Goal: Information Seeking & Learning: Learn about a topic

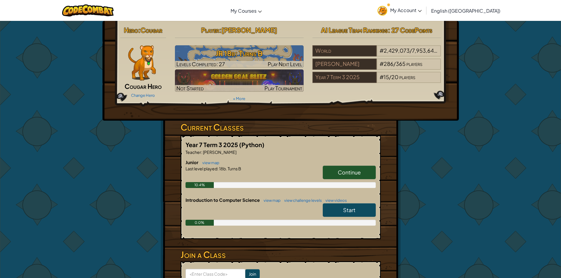
click at [352, 172] on span "Continue" at bounding box center [349, 172] width 23 height 7
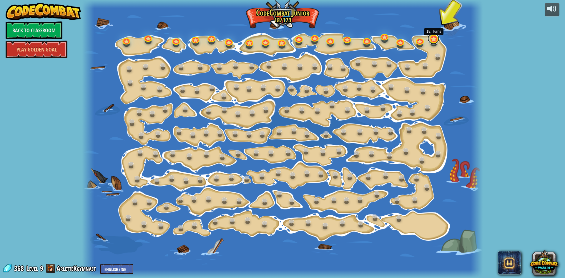
click at [431, 41] on link at bounding box center [434, 39] width 12 height 12
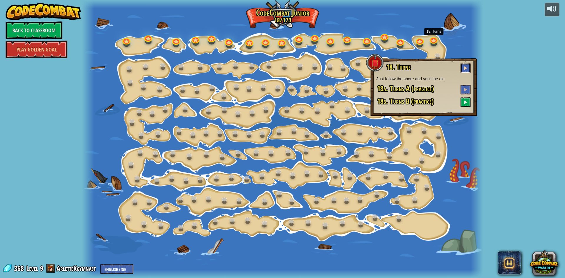
click at [468, 68] on button at bounding box center [466, 68] width 10 height 10
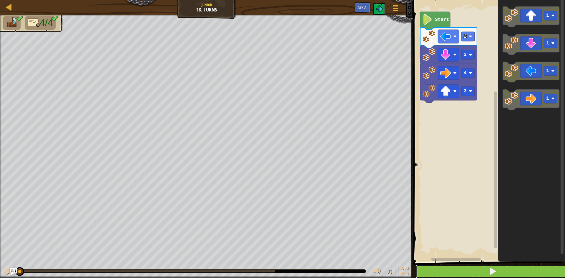
click at [431, 267] on button at bounding box center [493, 272] width 154 height 14
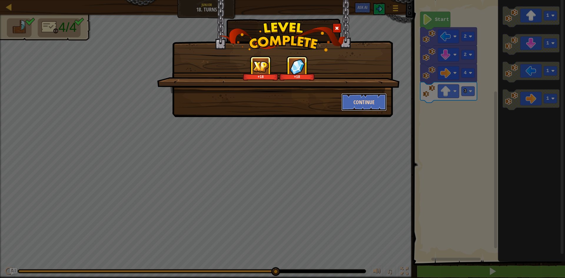
click at [375, 103] on button "Continue" at bounding box center [365, 102] width 46 height 18
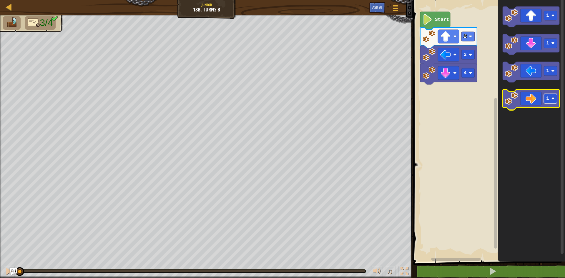
click at [554, 97] on image "Blockly Workspace" at bounding box center [554, 99] width 4 height 4
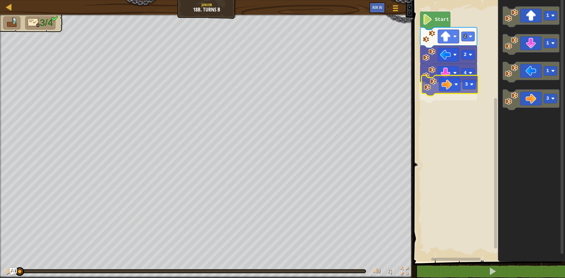
click at [446, 91] on div "4 3 2 2 Start 1 1 1 3 3" at bounding box center [489, 129] width 154 height 265
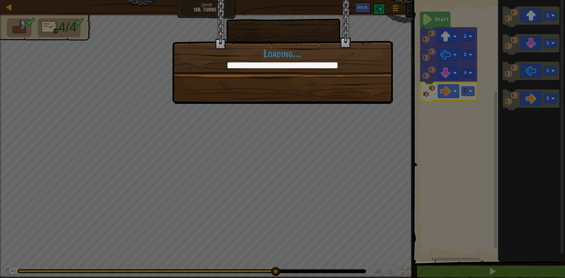
drag, startPoint x: 411, startPoint y: 110, endPoint x: 413, endPoint y: 73, distance: 36.9
click at [410, 111] on div "+0 +0 Continue Loading..." at bounding box center [282, 139] width 565 height 278
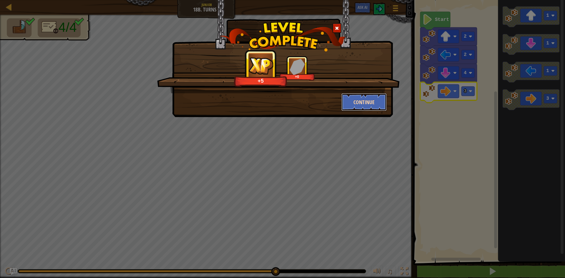
click at [360, 102] on button "Continue" at bounding box center [365, 102] width 46 height 18
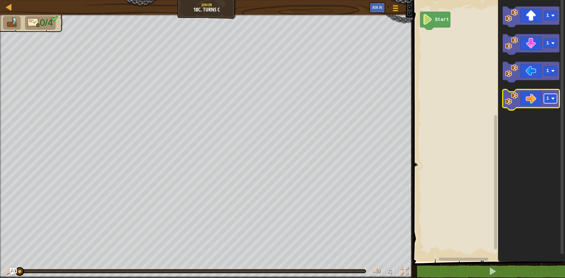
click at [552, 95] on rect "Blockly Workspace" at bounding box center [550, 98] width 13 height 9
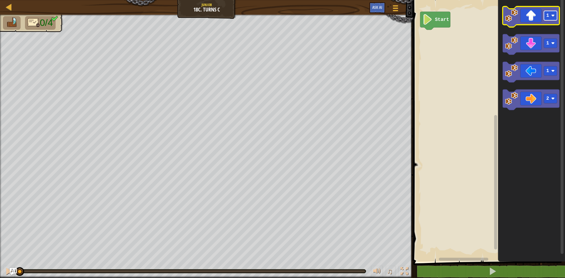
click at [554, 17] on image "Blockly Workspace" at bounding box center [554, 16] width 4 height 4
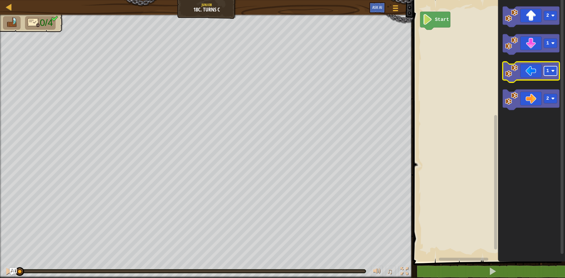
click at [553, 72] on image "Blockly Workspace" at bounding box center [554, 71] width 4 height 4
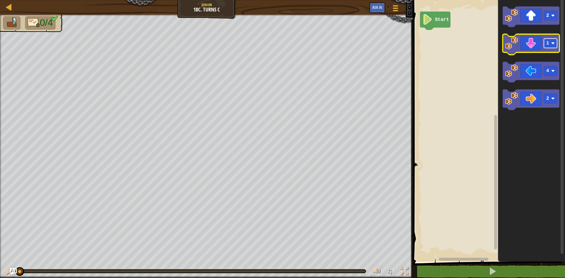
click at [552, 44] on image "Blockly Workspace" at bounding box center [554, 44] width 4 height 4
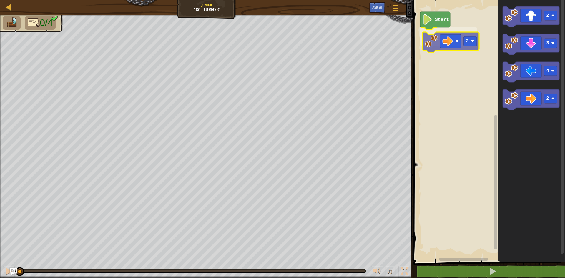
click at [447, 41] on div "Start 2 2 3 4 2 2" at bounding box center [489, 129] width 154 height 265
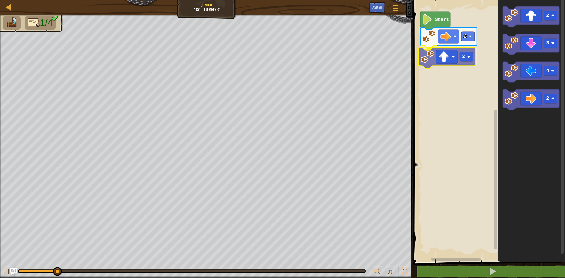
click at [433, 57] on div "2 2 Start 2 3 4 2 2" at bounding box center [489, 129] width 154 height 265
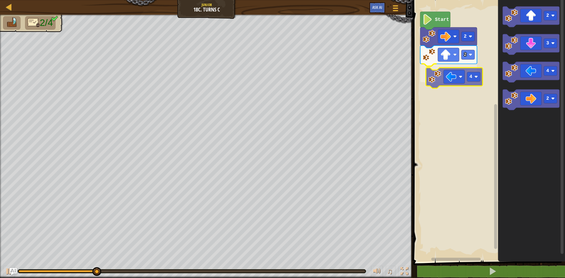
click at [434, 81] on div "2 2 4 Start 2 3 4 2 4" at bounding box center [489, 129] width 154 height 265
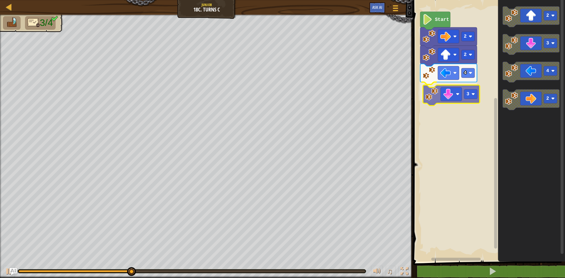
click at [429, 92] on div "2 2 4 3 Start 2 3 4 2 3" at bounding box center [489, 129] width 154 height 265
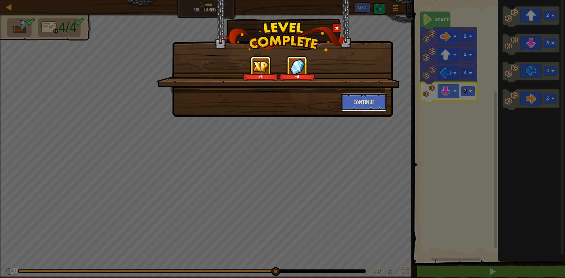
click at [353, 100] on button "Continue" at bounding box center [365, 102] width 46 height 18
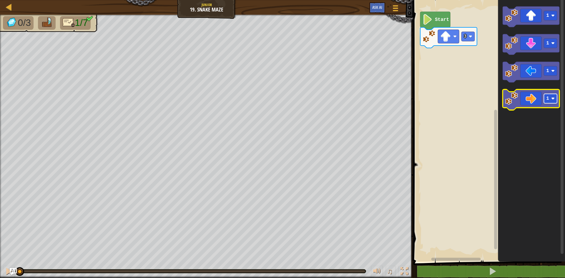
click at [552, 101] on rect "Blockly Workspace" at bounding box center [550, 98] width 13 height 9
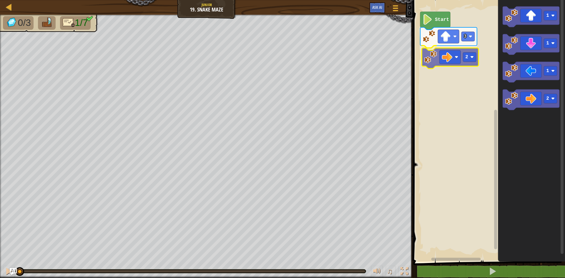
click at [448, 57] on div "Start 3 2 1 1 1 2 2" at bounding box center [489, 129] width 154 height 265
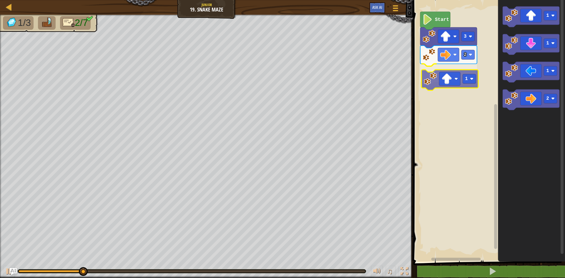
click at [453, 78] on div "Start 3 2 1 1 1 1 2 1" at bounding box center [489, 129] width 154 height 265
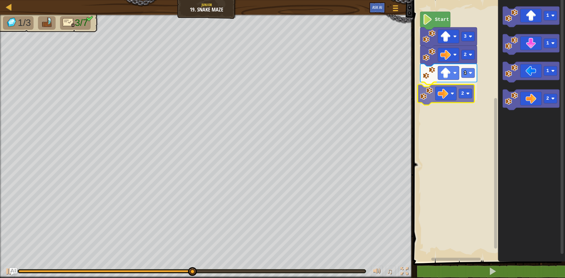
click at [458, 91] on div "Start 3 2 1 2 1 1 1 2 2" at bounding box center [489, 129] width 154 height 265
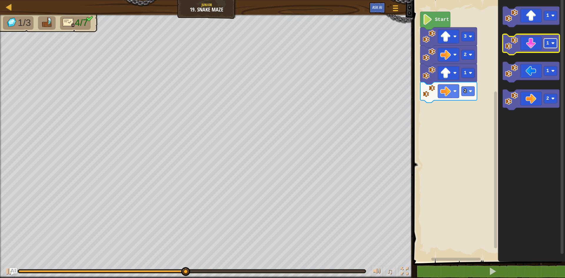
click at [553, 44] on image "Blockly Workspace" at bounding box center [554, 44] width 4 height 4
click at [479, 118] on div "Start 3 2 1 2 1 2 1 2" at bounding box center [489, 129] width 154 height 265
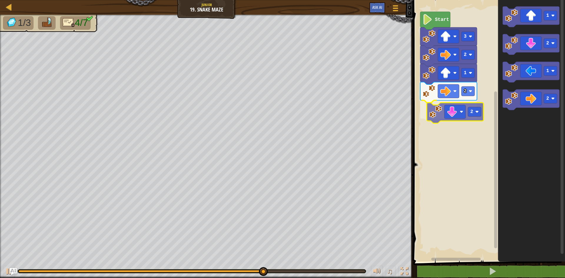
click at [430, 118] on div "Start 3 2 1 2 2 1 2 1 2 2" at bounding box center [489, 129] width 154 height 265
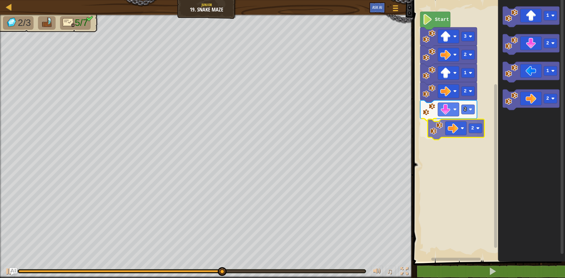
click at [462, 135] on div "Start 3 2 1 2 2 2 1 2 1 2 2" at bounding box center [489, 129] width 154 height 265
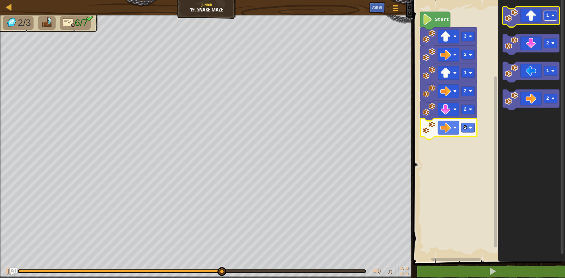
click at [549, 19] on rect "Blockly Workspace" at bounding box center [550, 15] width 13 height 9
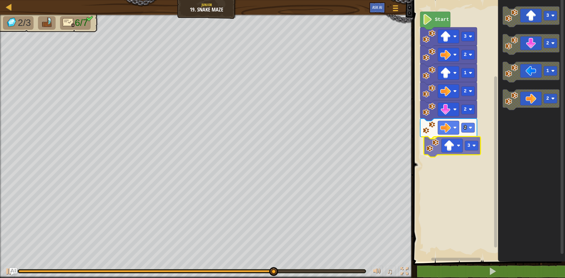
click at [443, 150] on div "Start 3 2 1 2 2 2 3 3 2 1 2 3" at bounding box center [489, 129] width 154 height 265
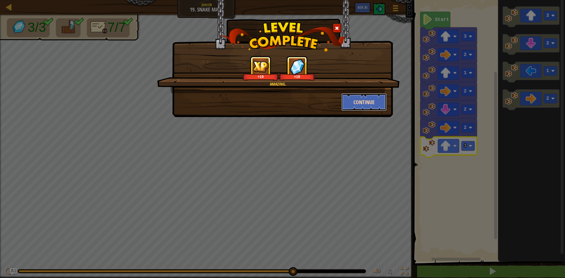
click at [370, 101] on button "Continue" at bounding box center [365, 102] width 46 height 18
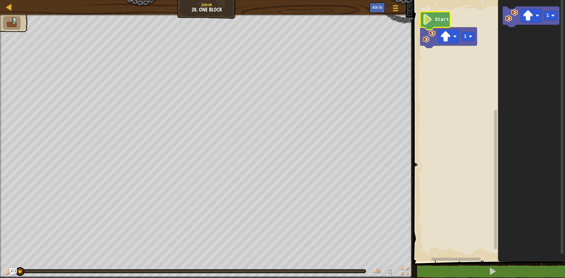
click at [433, 21] on icon "Blockly Workspace" at bounding box center [436, 21] width 30 height 18
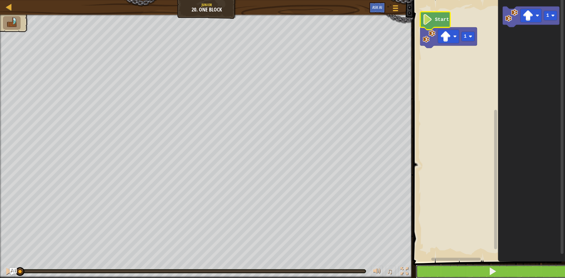
drag, startPoint x: 468, startPoint y: 267, endPoint x: 469, endPoint y: 270, distance: 3.3
click at [469, 270] on button at bounding box center [493, 272] width 154 height 14
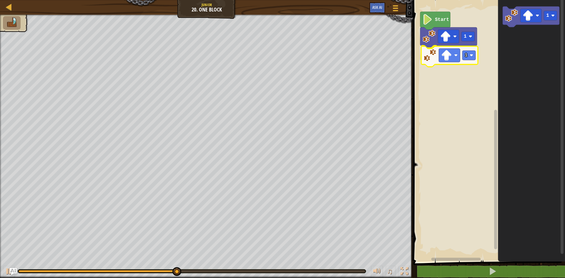
click at [429, 52] on div "1 1 Start 1 1" at bounding box center [489, 129] width 154 height 265
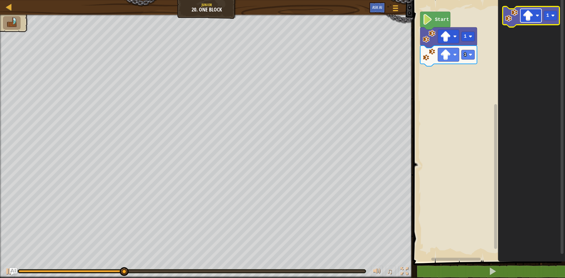
click at [537, 14] on rect "Blockly Workspace" at bounding box center [531, 16] width 21 height 14
click at [554, 16] on image "Blockly Workspace" at bounding box center [554, 16] width 4 height 4
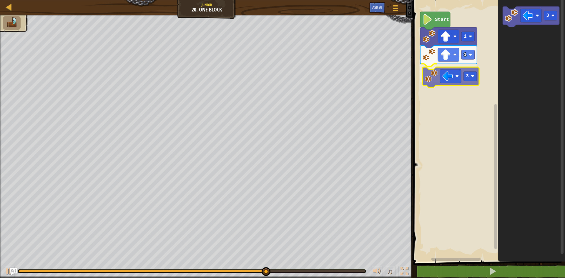
click at [454, 83] on div "1 1 3 Start 3 3" at bounding box center [489, 129] width 154 height 265
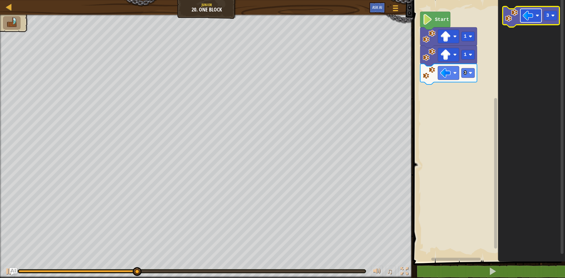
click at [536, 12] on rect "Blockly Workspace" at bounding box center [531, 16] width 21 height 14
click at [554, 14] on image "Blockly Workspace" at bounding box center [554, 16] width 4 height 4
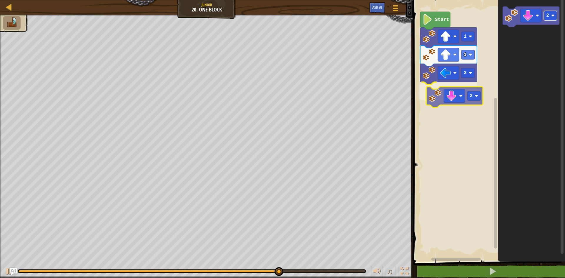
click at [469, 95] on div "1 1 3 2 Start 2 2" at bounding box center [489, 129] width 154 height 265
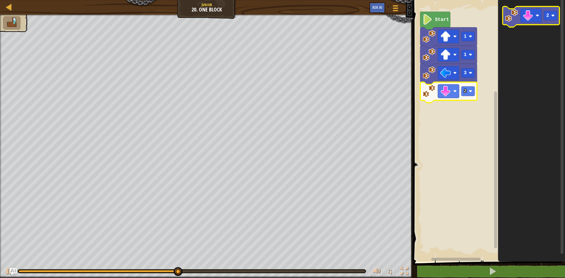
click at [519, 23] on icon "Blockly Workspace" at bounding box center [531, 16] width 57 height 21
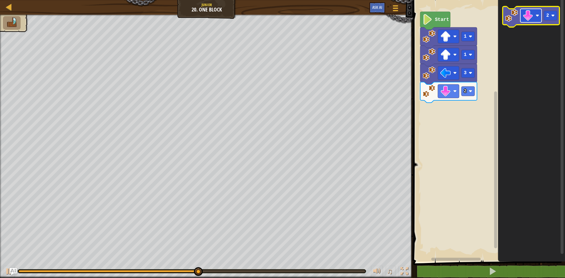
click at [535, 19] on rect "Blockly Workspace" at bounding box center [531, 16] width 21 height 14
click at [552, 15] on rect "Blockly Workspace" at bounding box center [550, 15] width 13 height 9
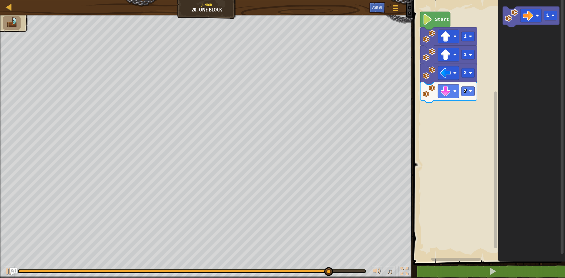
click at [515, 21] on icon "1" at bounding box center [531, 129] width 67 height 265
click at [436, 120] on div "Start 1 1 3 2 1 1 1" at bounding box center [489, 129] width 154 height 265
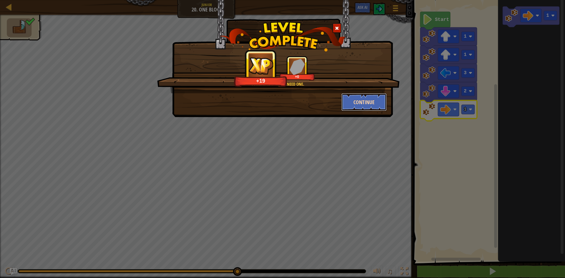
click at [369, 99] on button "Continue" at bounding box center [365, 102] width 46 height 18
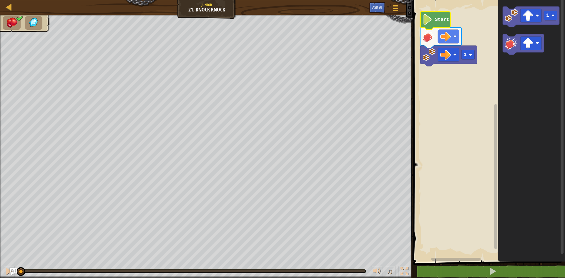
click at [433, 26] on icon "Blockly Workspace" at bounding box center [436, 21] width 30 height 18
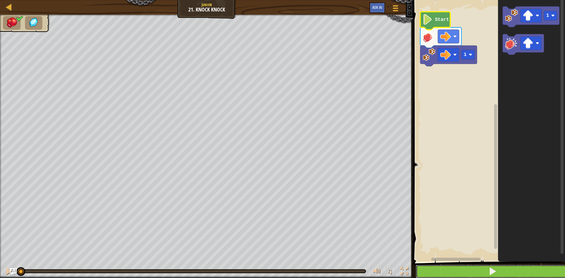
click at [471, 272] on button at bounding box center [493, 272] width 154 height 14
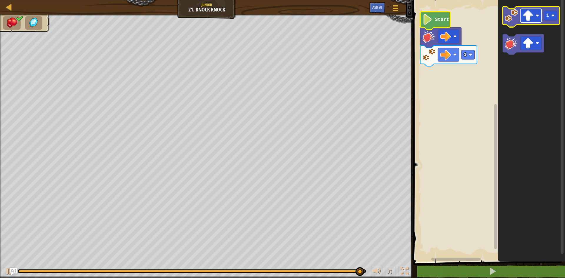
click at [536, 16] on rect "Blockly Workspace" at bounding box center [531, 16] width 21 height 14
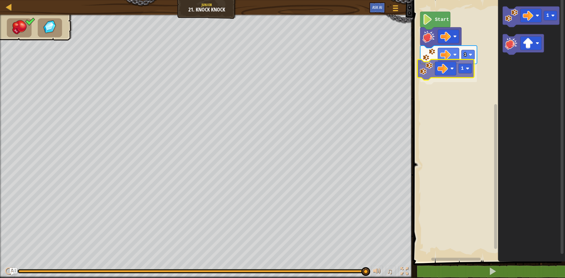
click at [433, 70] on div "1 1 Start 1 1" at bounding box center [489, 129] width 154 height 265
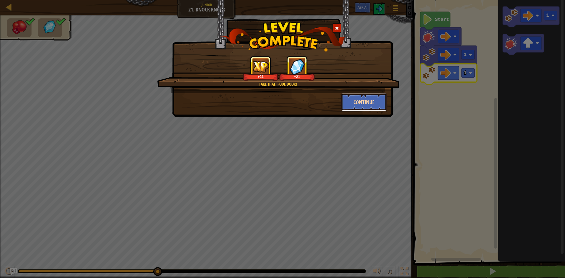
click at [358, 104] on button "Continue" at bounding box center [365, 102] width 46 height 18
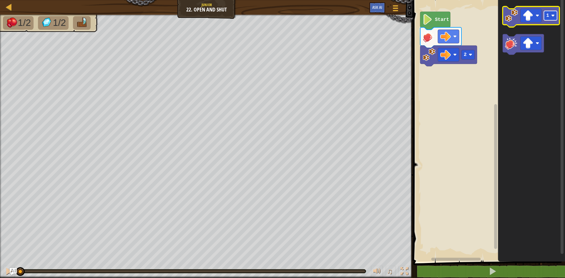
click at [553, 16] on image "Blockly Workspace" at bounding box center [554, 16] width 4 height 4
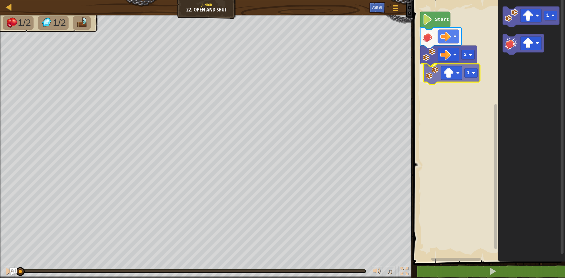
click at [436, 71] on div "2 1 Start 1 1" at bounding box center [489, 129] width 154 height 265
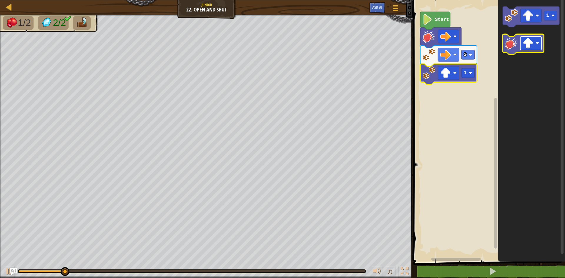
click at [535, 44] on rect "Blockly Workspace" at bounding box center [531, 44] width 21 height 14
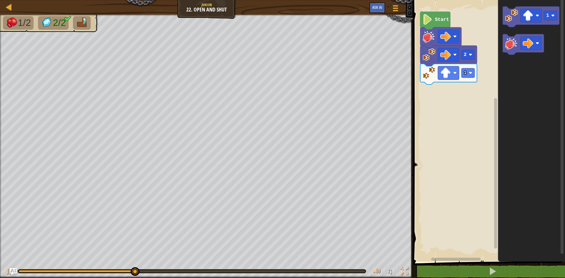
click at [472, 89] on div "2 1 Start 1" at bounding box center [489, 129] width 154 height 265
click at [436, 93] on div "2 1 Start 1" at bounding box center [489, 129] width 154 height 265
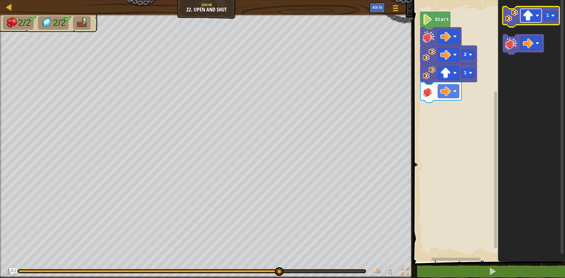
click at [535, 20] on rect "Blockly Workspace" at bounding box center [531, 16] width 21 height 14
click at [554, 15] on image "Blockly Workspace" at bounding box center [554, 16] width 4 height 4
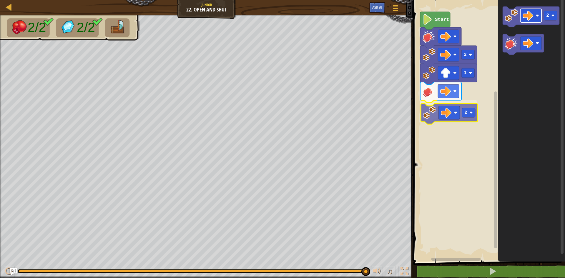
click at [453, 114] on div "2 1 2 Start 2 2" at bounding box center [489, 129] width 154 height 265
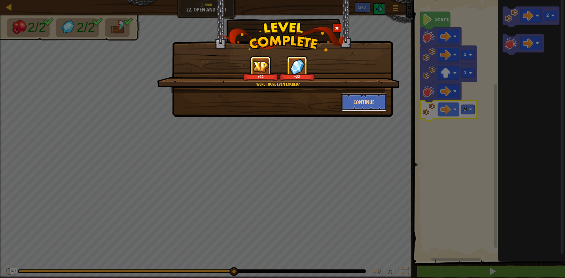
click at [359, 99] on button "Continue" at bounding box center [365, 102] width 46 height 18
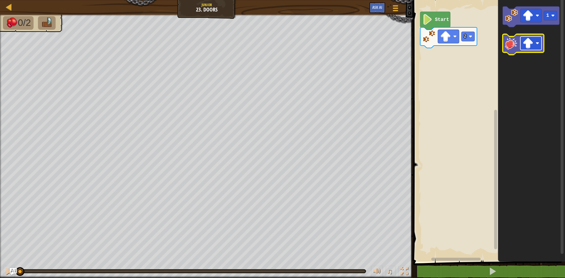
click at [538, 43] on image "Blockly Workspace" at bounding box center [538, 44] width 4 height 4
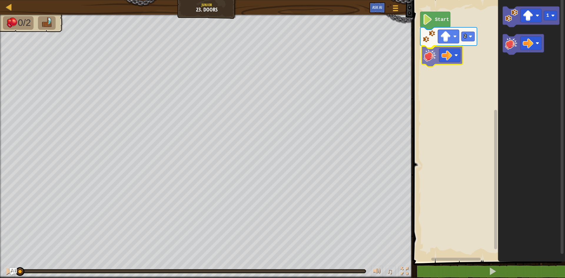
click at [434, 60] on div "2 Start 1" at bounding box center [489, 129] width 154 height 265
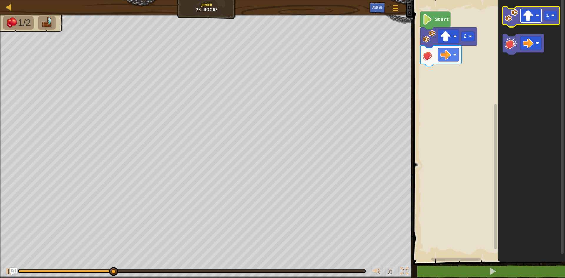
click at [535, 20] on rect "Blockly Workspace" at bounding box center [531, 16] width 21 height 14
click at [551, 14] on rect "Blockly Workspace" at bounding box center [550, 15] width 13 height 9
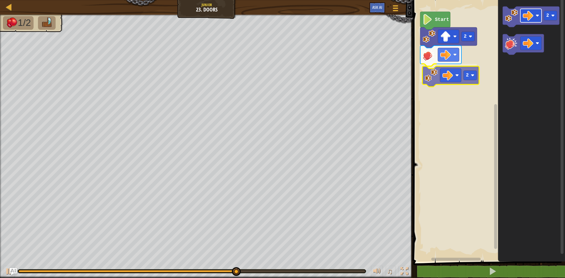
click at [451, 71] on div "2 2 Start 2 2" at bounding box center [489, 129] width 154 height 265
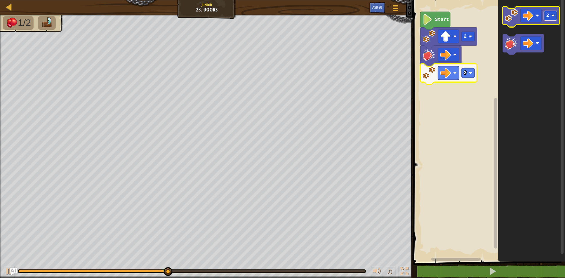
click at [553, 15] on image "Blockly Workspace" at bounding box center [554, 16] width 4 height 4
